Goal: Task Accomplishment & Management: Manage account settings

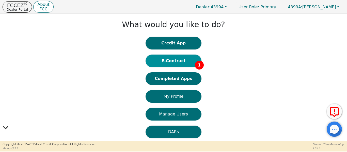
click at [171, 64] on button "E-Contract 1" at bounding box center [174, 61] width 56 height 13
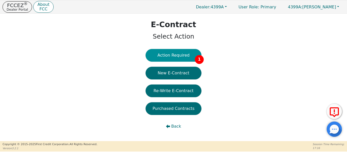
click at [175, 55] on button "Action Required 1" at bounding box center [174, 55] width 56 height 13
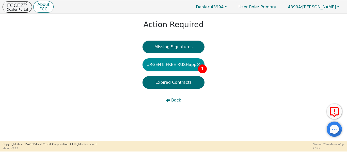
click at [175, 65] on button "URGENT: FREE RUSHapp® 1" at bounding box center [173, 64] width 62 height 13
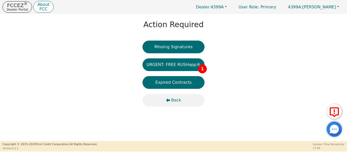
click at [178, 99] on span "Back" at bounding box center [176, 100] width 10 height 6
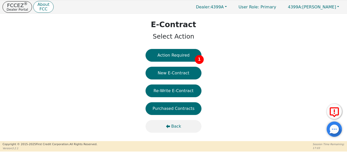
click at [178, 128] on span "Back" at bounding box center [176, 126] width 10 height 6
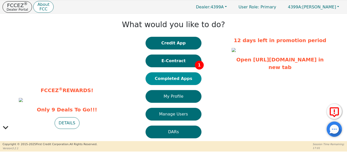
click at [187, 78] on button "Completed Apps" at bounding box center [174, 78] width 56 height 13
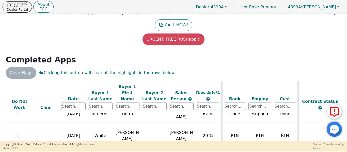
scroll to position [5, 0]
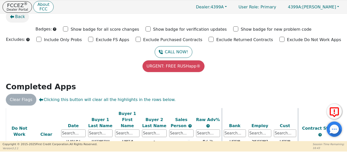
click at [15, 16] on span "Back" at bounding box center [20, 17] width 10 height 6
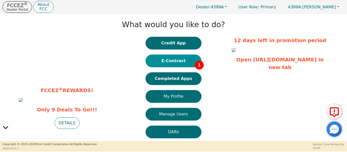
click at [160, 62] on button "E-Contract 1" at bounding box center [174, 61] width 56 height 13
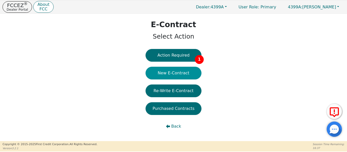
click at [165, 76] on button "New E-Contract" at bounding box center [174, 73] width 56 height 13
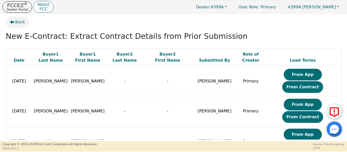
click at [16, 23] on span "Back" at bounding box center [20, 22] width 10 height 6
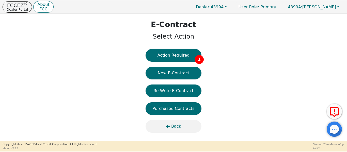
click at [173, 129] on span "Back" at bounding box center [176, 126] width 10 height 6
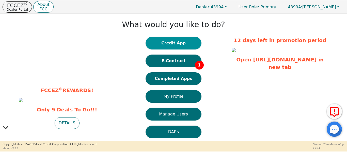
click at [167, 47] on button "Credit App" at bounding box center [174, 43] width 56 height 13
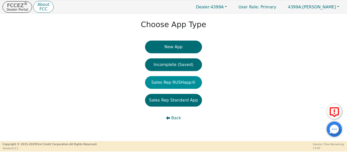
click at [169, 88] on button "Sales Rep RUSHapp®" at bounding box center [173, 82] width 57 height 13
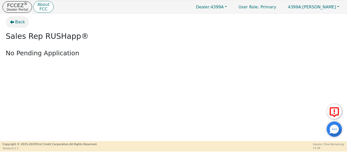
click at [22, 22] on span "Back" at bounding box center [20, 22] width 10 height 6
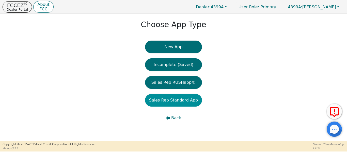
click at [173, 103] on button "Sales Rep Standard App" at bounding box center [173, 100] width 57 height 13
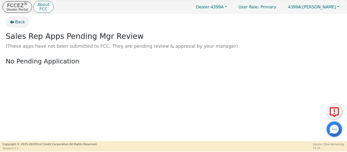
click at [19, 24] on span "Back" at bounding box center [20, 22] width 10 height 6
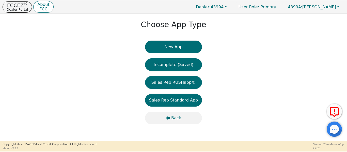
click at [174, 120] on span "Back" at bounding box center [176, 118] width 10 height 6
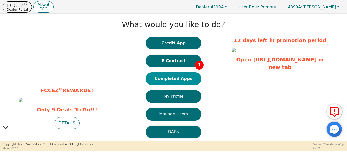
click at [161, 81] on button "Completed Apps" at bounding box center [174, 78] width 56 height 13
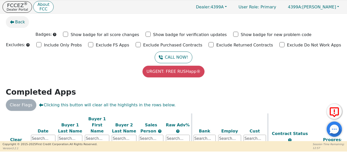
click at [17, 22] on span "Back" at bounding box center [20, 22] width 10 height 6
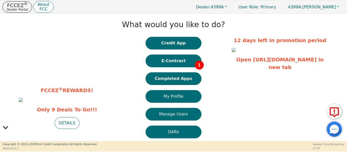
click at [183, 70] on div "Credit App E-Contract 1 Completed Apps My Profile Manage Users DARs Learning Ce…" at bounding box center [174, 108] width 56 height 142
click at [180, 62] on button "E-Contract 1" at bounding box center [174, 61] width 56 height 13
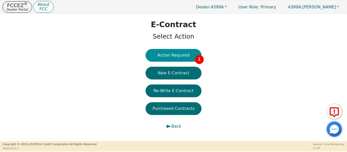
click at [176, 51] on button "Action Required 1" at bounding box center [174, 55] width 56 height 13
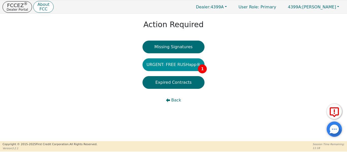
click at [178, 70] on button "URGENT: FREE RUSHapp® 1" at bounding box center [173, 64] width 62 height 13
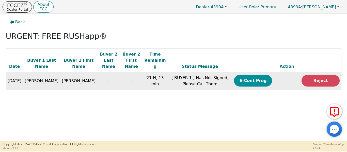
click at [235, 75] on button "E-Cont Prog" at bounding box center [253, 81] width 38 height 12
click at [246, 75] on button "E-Cont Prog" at bounding box center [253, 81] width 38 height 12
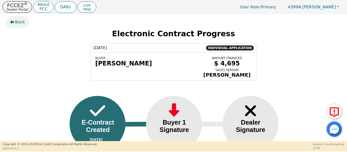
click at [18, 23] on span "Back" at bounding box center [20, 22] width 10 height 6
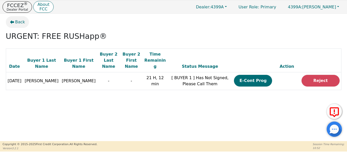
click at [18, 19] on span "Back" at bounding box center [20, 22] width 10 height 6
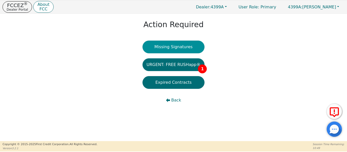
click at [161, 47] on button "Missing Signatures" at bounding box center [173, 47] width 62 height 13
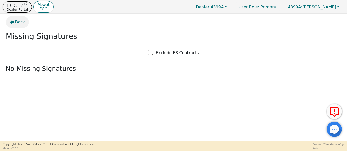
click at [20, 23] on span "Back" at bounding box center [20, 22] width 10 height 6
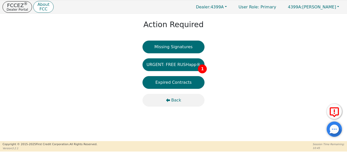
click at [170, 99] on icon "button" at bounding box center [168, 100] width 4 height 4
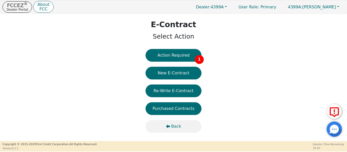
click at [178, 121] on button "Back" at bounding box center [174, 126] width 56 height 13
